Goal: Task Accomplishment & Management: Manage account settings

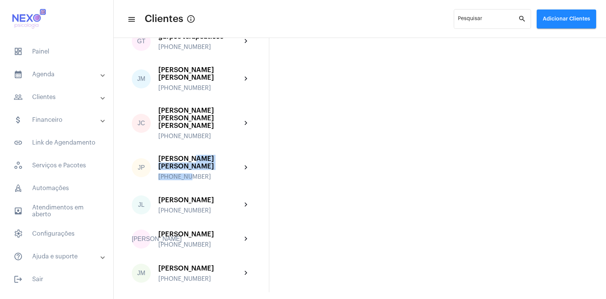
scroll to position [443, 0]
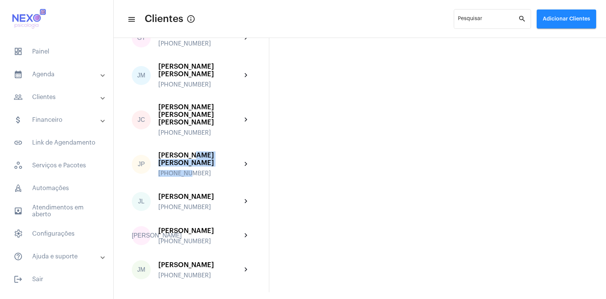
click at [191, 153] on div "[PERSON_NAME] [PERSON_NAME] [PHONE_NUMBER]" at bounding box center [199, 163] width 83 height 25
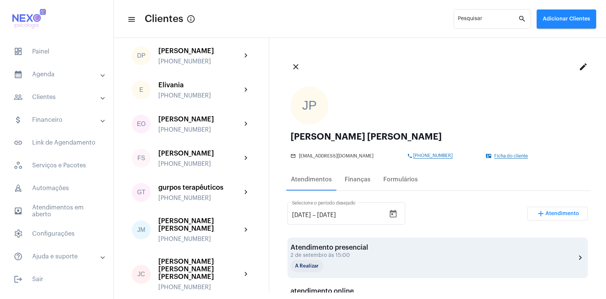
click at [350, 250] on div "Atendimento presencial" at bounding box center [330, 247] width 78 height 8
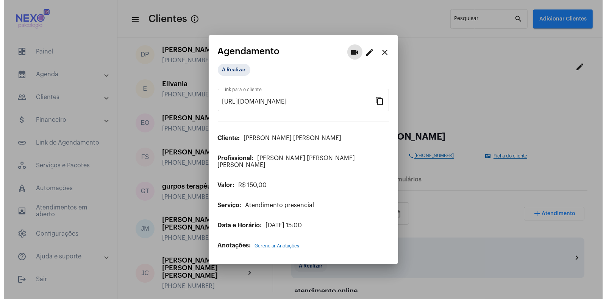
scroll to position [290, 0]
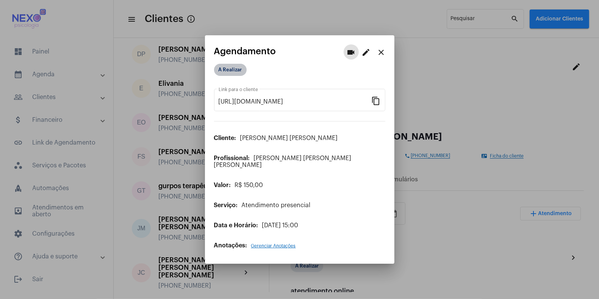
click at [236, 74] on mat-chip "A Realizar" at bounding box center [230, 70] width 33 height 12
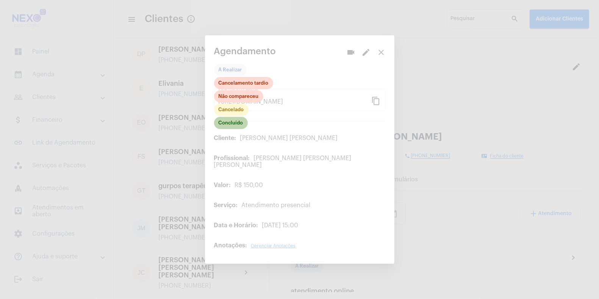
click at [233, 129] on mat-chip "Concluído" at bounding box center [231, 123] width 34 height 12
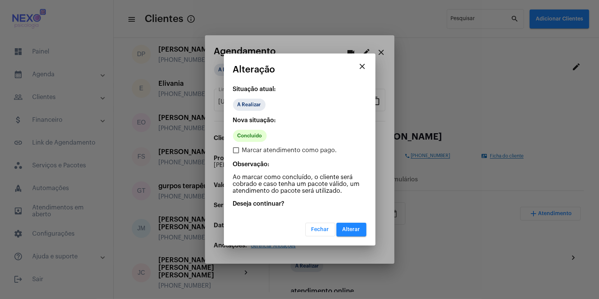
click at [348, 227] on span "Alterar" at bounding box center [351, 229] width 18 height 5
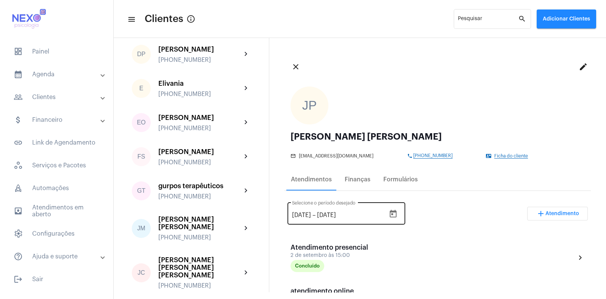
click at [300, 214] on input "[DATE]" at bounding box center [301, 214] width 19 height 7
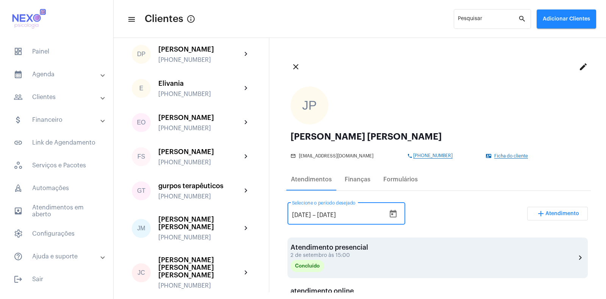
type input "[DATE]"
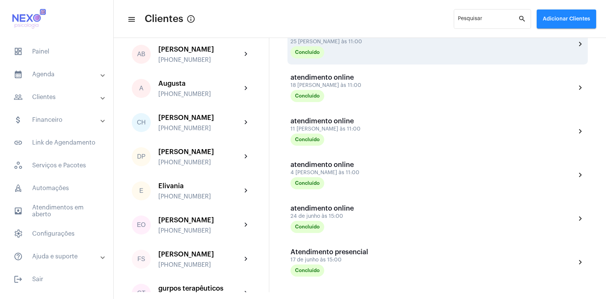
scroll to position [187, 0]
